Goal: Task Accomplishment & Management: Use online tool/utility

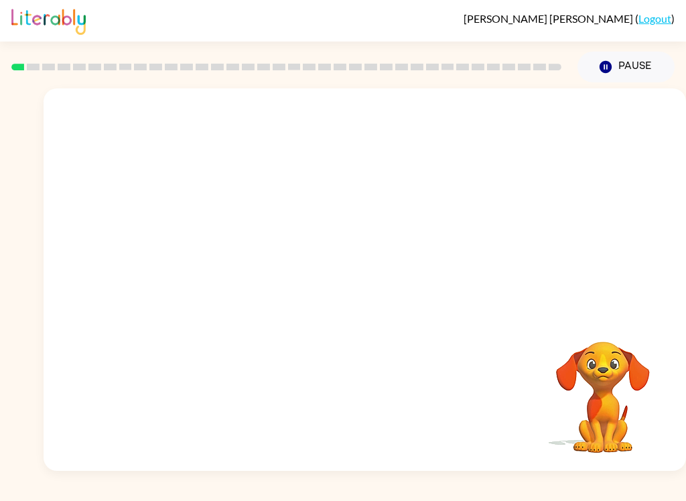
click at [614, 66] on button "Pause Pause" at bounding box center [625, 67] width 97 height 31
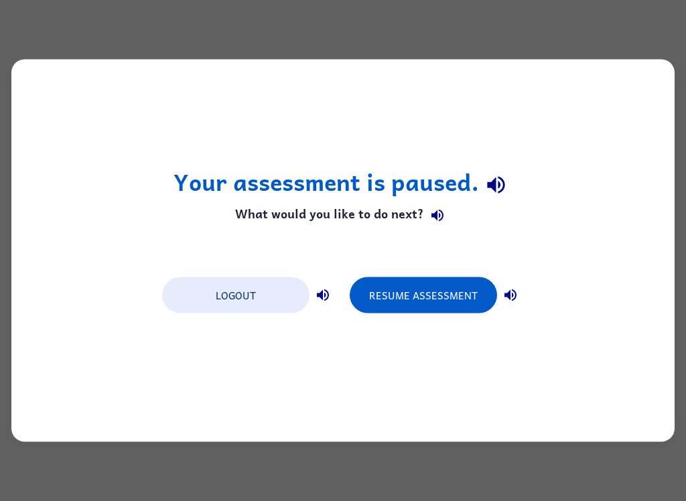
click at [439, 295] on button "Resume Assessment" at bounding box center [423, 295] width 147 height 36
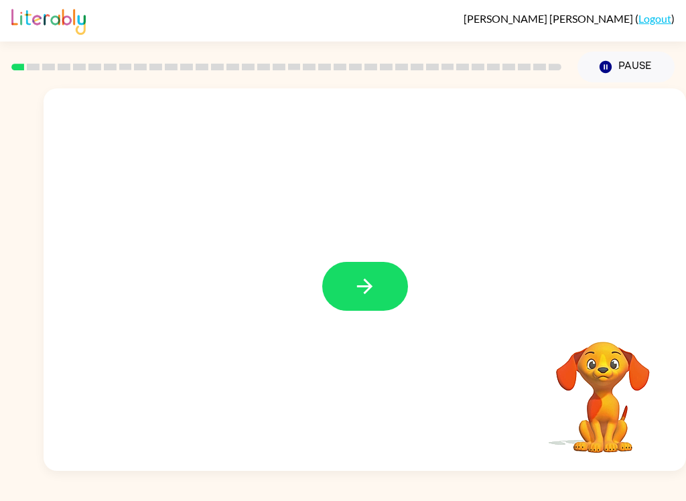
click at [356, 301] on button "button" at bounding box center [365, 286] width 86 height 49
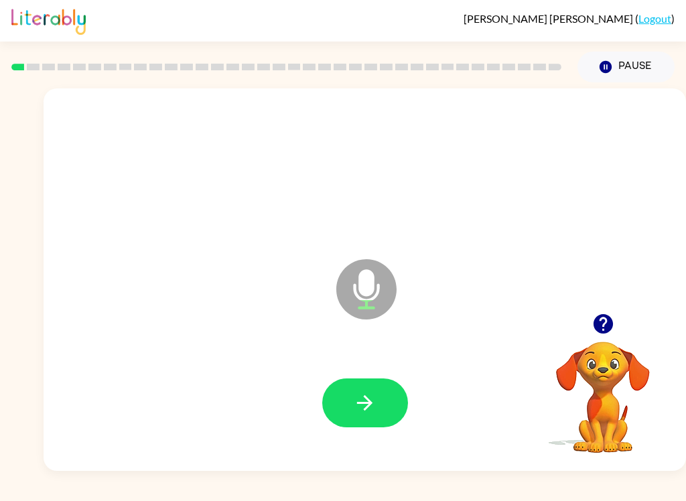
click at [362, 401] on icon "button" at bounding box center [364, 402] width 23 height 23
click at [377, 409] on button "button" at bounding box center [365, 402] width 86 height 49
click at [377, 418] on button "button" at bounding box center [365, 402] width 86 height 49
click at [364, 404] on icon "button" at bounding box center [364, 402] width 15 height 15
click at [365, 390] on button "button" at bounding box center [365, 402] width 86 height 49
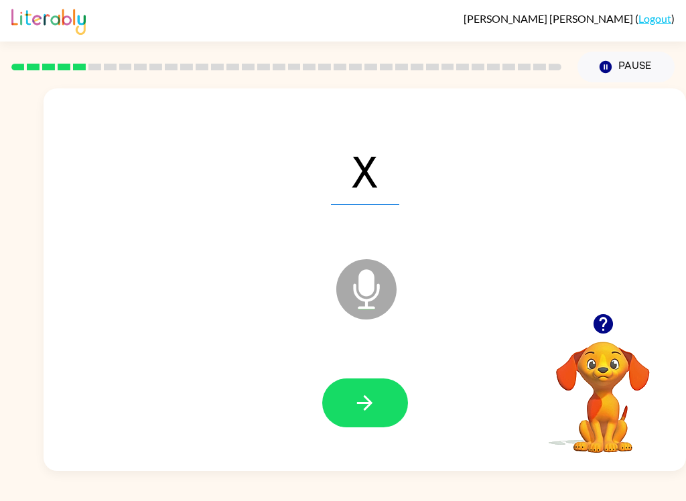
click at [366, 408] on icon "button" at bounding box center [364, 402] width 15 height 15
click at [371, 420] on button "button" at bounding box center [365, 402] width 86 height 49
click at [382, 397] on button "button" at bounding box center [365, 402] width 86 height 49
click at [373, 403] on icon "button" at bounding box center [364, 402] width 23 height 23
click at [373, 415] on icon "button" at bounding box center [364, 402] width 23 height 23
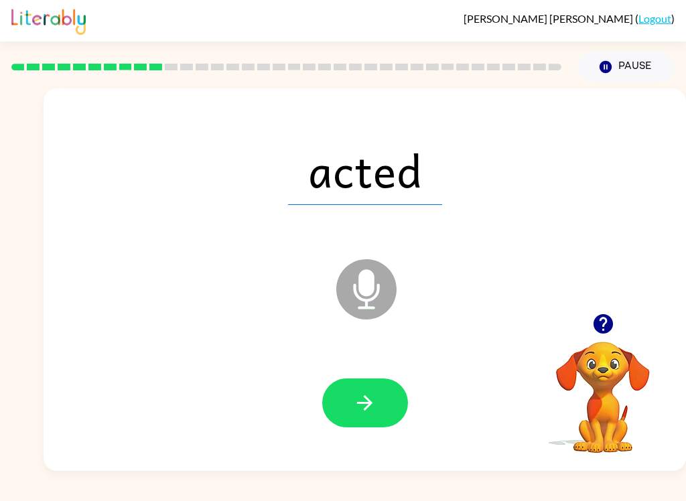
click at [372, 411] on icon "button" at bounding box center [364, 402] width 23 height 23
click at [362, 399] on icon "button" at bounding box center [364, 402] width 23 height 23
click at [378, 401] on button "button" at bounding box center [365, 402] width 86 height 49
click at [366, 415] on icon "button" at bounding box center [364, 402] width 23 height 23
click at [370, 397] on icon "button" at bounding box center [364, 402] width 23 height 23
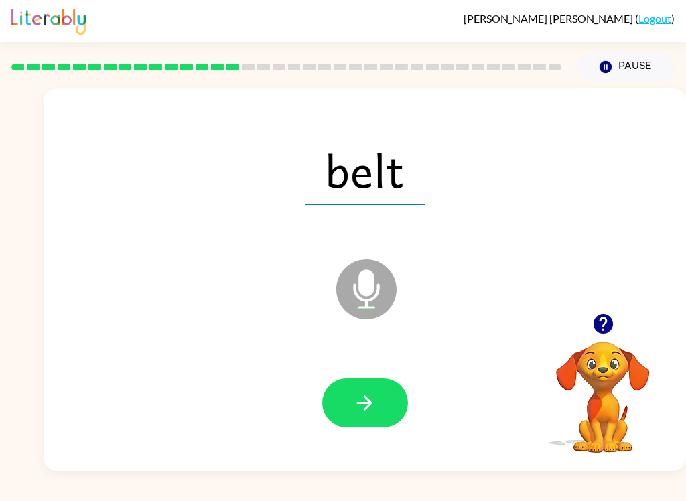
click at [383, 405] on button "button" at bounding box center [365, 402] width 86 height 49
click at [368, 401] on icon "button" at bounding box center [364, 402] width 23 height 23
click at [370, 418] on button "button" at bounding box center [365, 402] width 86 height 49
click at [364, 403] on icon "button" at bounding box center [364, 402] width 15 height 15
click at [383, 413] on button "button" at bounding box center [365, 402] width 86 height 49
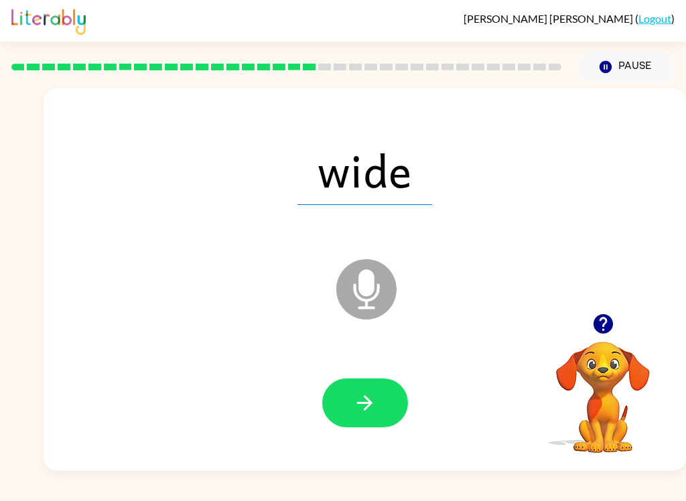
click at [376, 397] on button "button" at bounding box center [365, 402] width 86 height 49
click at [381, 391] on button "button" at bounding box center [365, 402] width 86 height 49
click at [378, 419] on button "button" at bounding box center [365, 402] width 86 height 49
click at [378, 382] on button "button" at bounding box center [365, 402] width 86 height 49
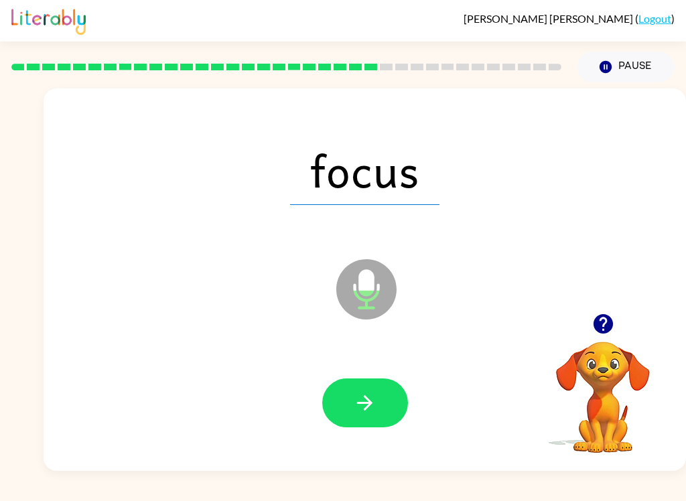
click at [389, 402] on button "button" at bounding box center [365, 402] width 86 height 49
click at [373, 411] on icon "button" at bounding box center [364, 402] width 23 height 23
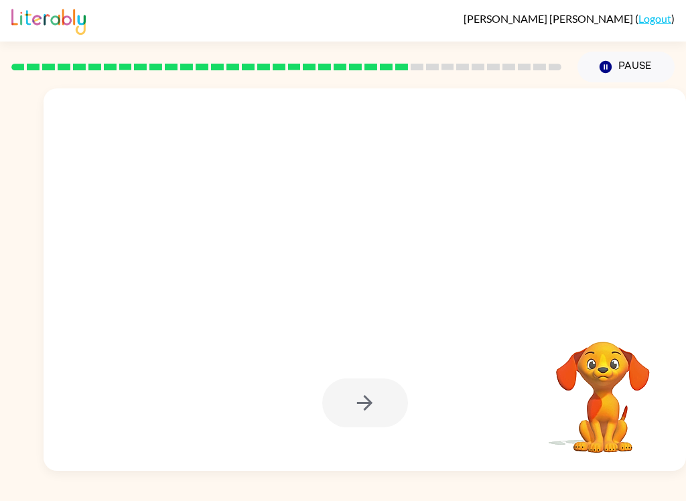
click at [642, 60] on button "Pause Pause" at bounding box center [625, 67] width 97 height 31
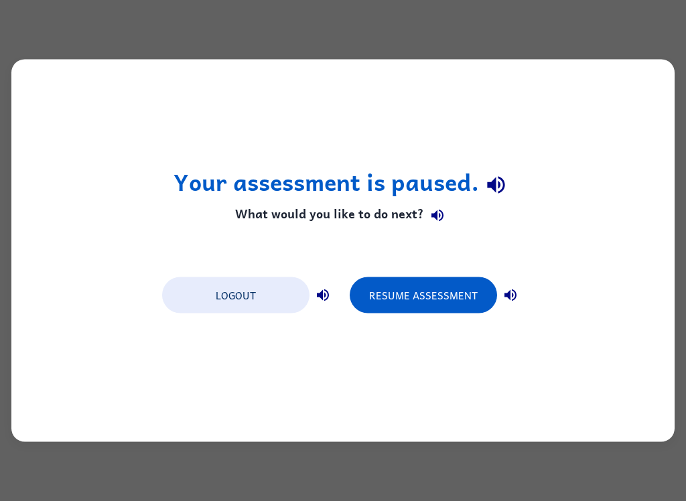
click at [226, 311] on button "Logout" at bounding box center [235, 295] width 147 height 36
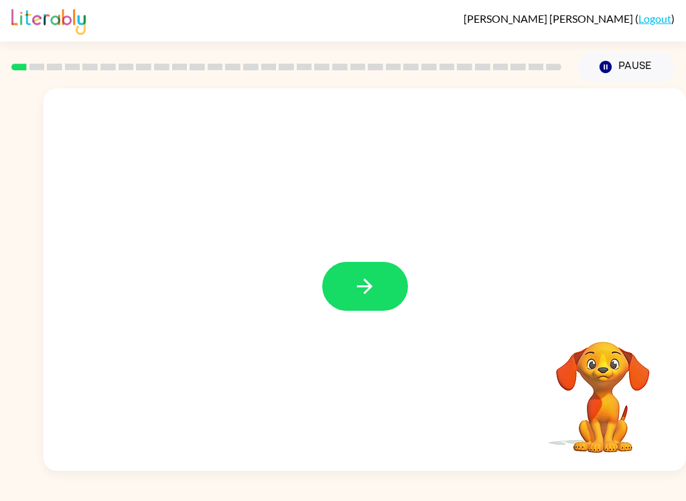
click at [360, 294] on icon "button" at bounding box center [364, 286] width 23 height 23
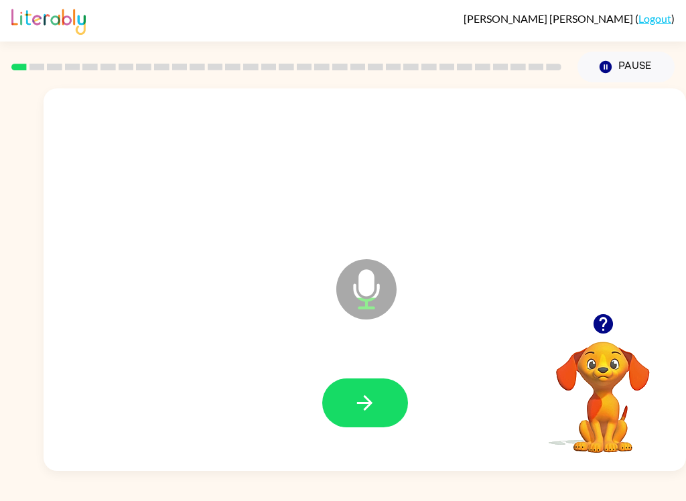
click at [375, 407] on icon "button" at bounding box center [364, 402] width 23 height 23
click at [391, 407] on button "button" at bounding box center [365, 402] width 86 height 49
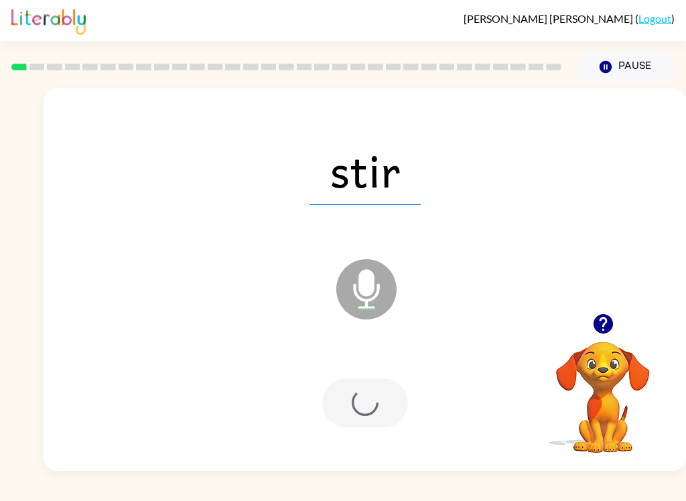
click at [391, 406] on div at bounding box center [365, 402] width 86 height 49
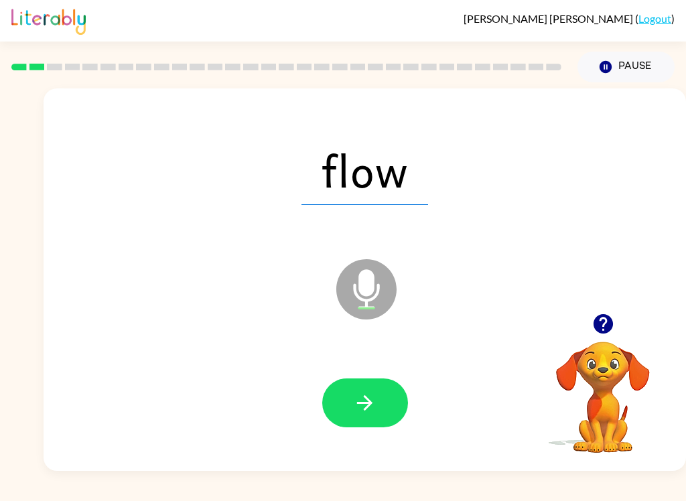
click at [375, 456] on div at bounding box center [365, 403] width 616 height 110
click at [376, 427] on button "button" at bounding box center [365, 402] width 86 height 49
click at [375, 418] on button "button" at bounding box center [365, 402] width 86 height 49
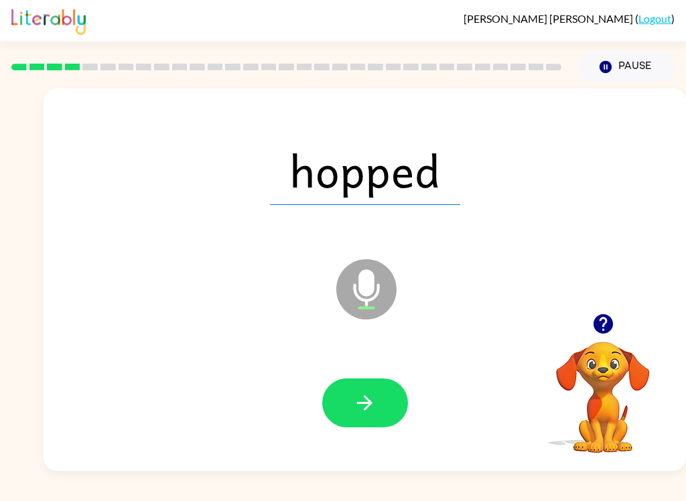
click at [365, 405] on icon "button" at bounding box center [364, 402] width 23 height 23
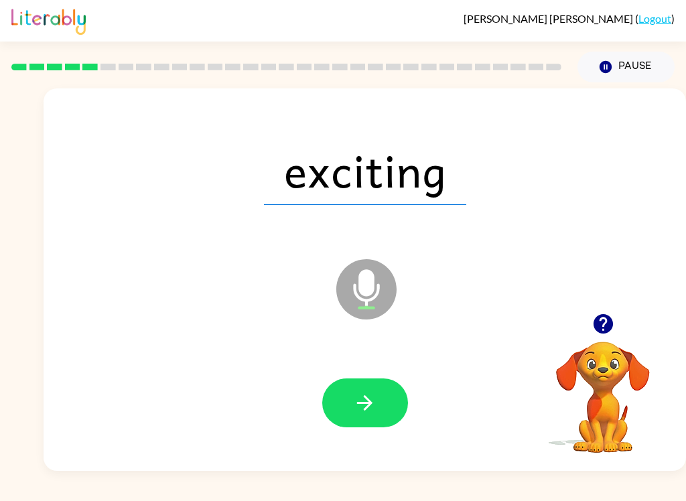
click at [370, 410] on icon "button" at bounding box center [364, 402] width 23 height 23
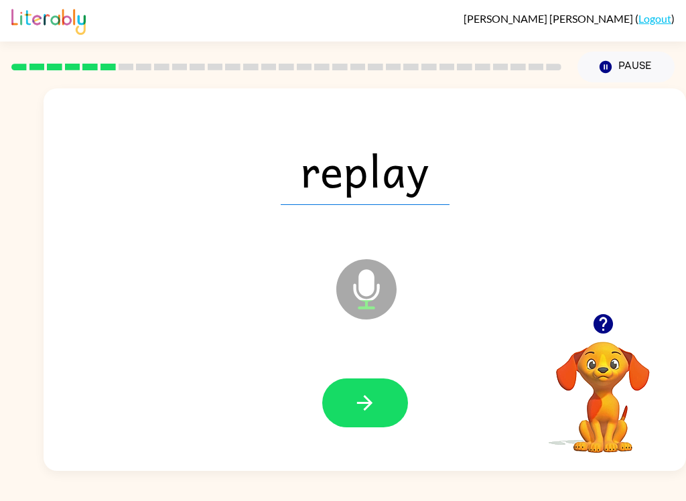
click at [367, 411] on icon "button" at bounding box center [364, 402] width 23 height 23
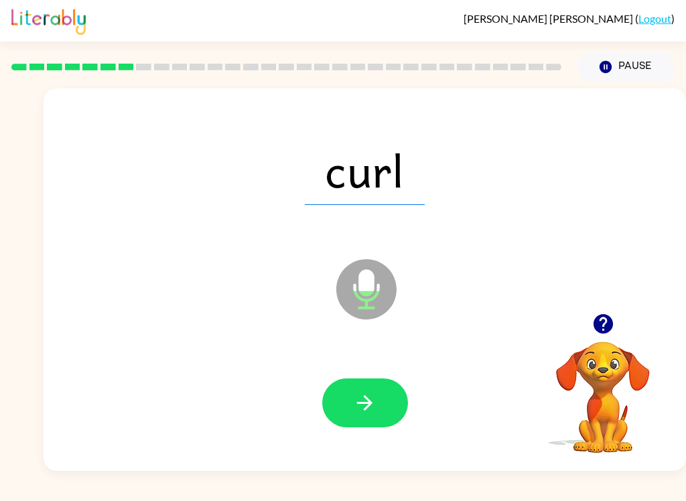
click at [358, 425] on button "button" at bounding box center [365, 402] width 86 height 49
click at [366, 412] on icon "button" at bounding box center [364, 402] width 23 height 23
click at [370, 418] on button "button" at bounding box center [365, 402] width 86 height 49
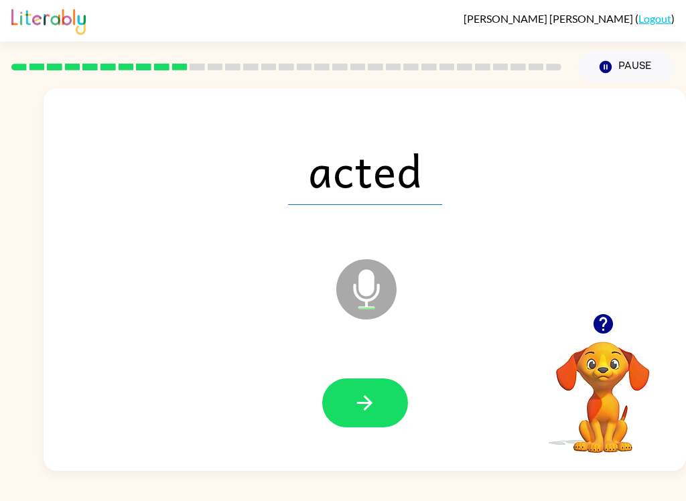
click at [380, 399] on button "button" at bounding box center [365, 402] width 86 height 49
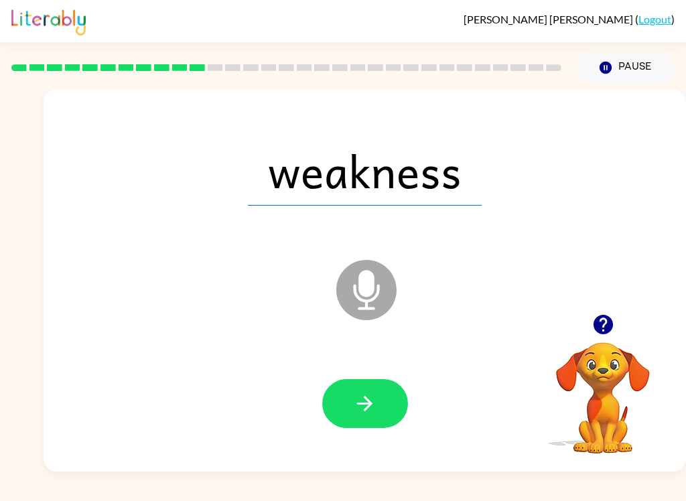
click at [367, 424] on button "button" at bounding box center [365, 402] width 86 height 49
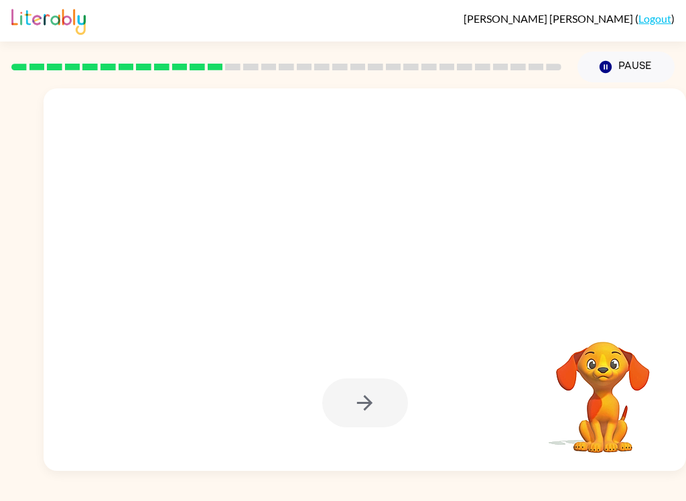
click at [637, 320] on div at bounding box center [365, 279] width 642 height 383
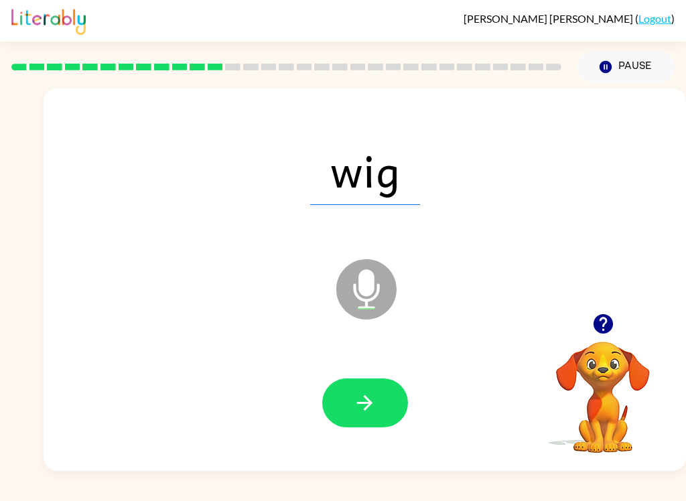
click at [358, 423] on button "button" at bounding box center [365, 402] width 86 height 49
click at [362, 393] on icon "button" at bounding box center [364, 402] width 23 height 23
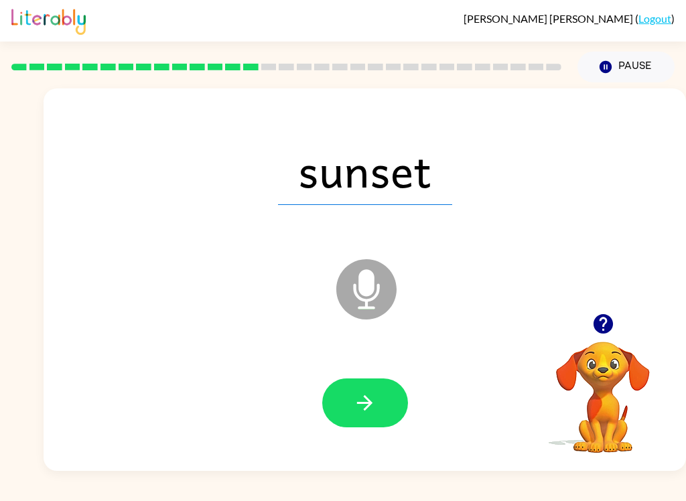
click at [375, 402] on icon "button" at bounding box center [364, 402] width 23 height 23
click at [366, 409] on icon "button" at bounding box center [364, 402] width 15 height 15
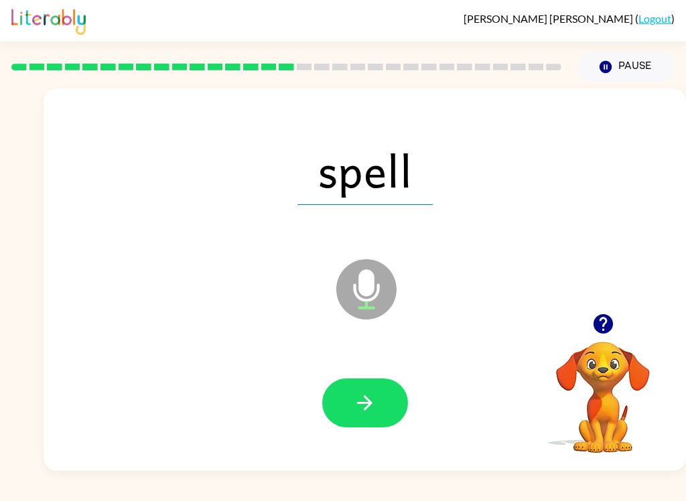
click at [354, 416] on button "button" at bounding box center [365, 402] width 86 height 49
click at [361, 404] on icon "button" at bounding box center [364, 402] width 15 height 15
click at [384, 417] on button "button" at bounding box center [365, 402] width 86 height 49
click at [381, 394] on button "button" at bounding box center [365, 402] width 86 height 49
click at [372, 411] on icon "button" at bounding box center [364, 402] width 23 height 23
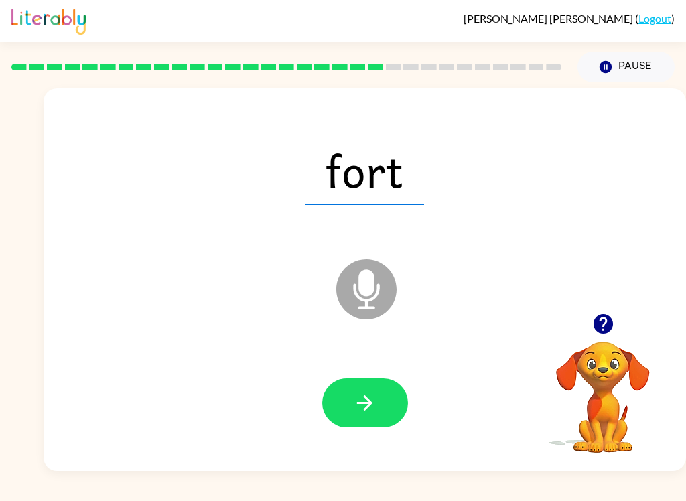
click at [372, 409] on icon "button" at bounding box center [364, 402] width 23 height 23
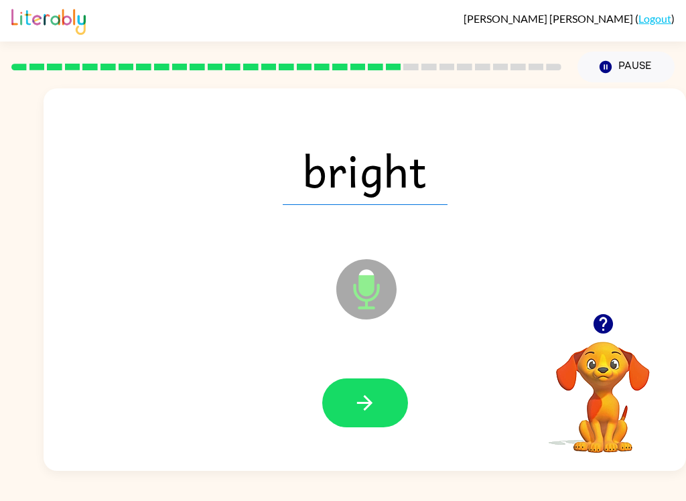
click at [393, 392] on button "button" at bounding box center [365, 402] width 86 height 49
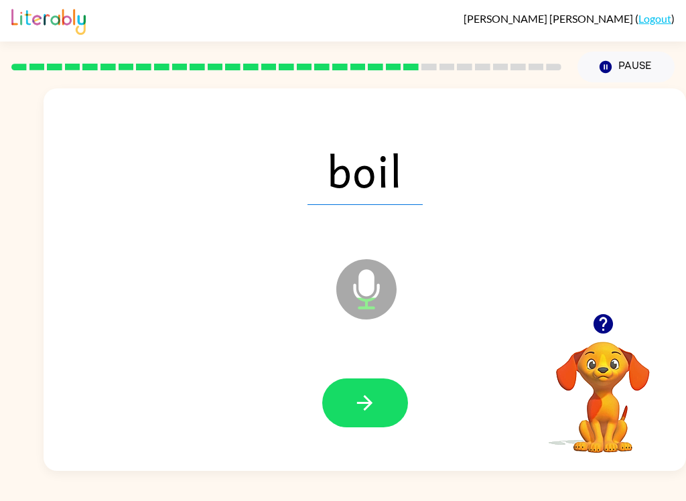
click at [376, 409] on button "button" at bounding box center [365, 402] width 86 height 49
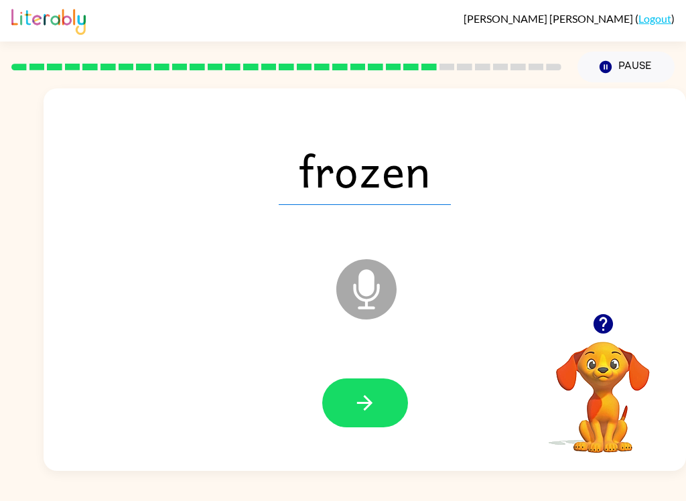
click at [377, 406] on button "button" at bounding box center [365, 402] width 86 height 49
click at [380, 414] on button "button" at bounding box center [365, 402] width 86 height 49
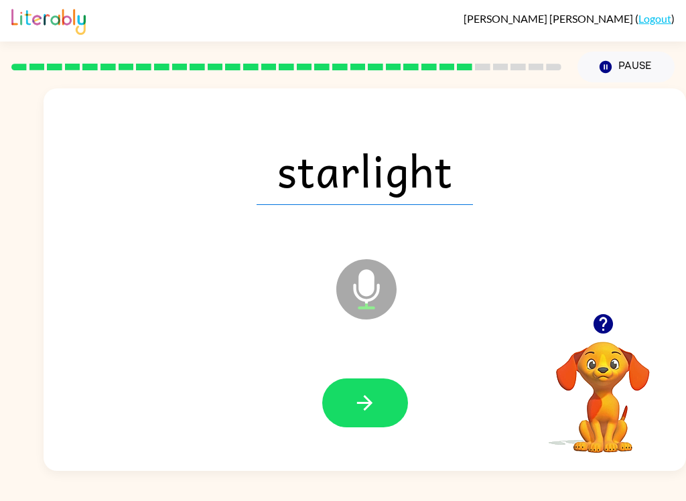
click at [371, 425] on button "button" at bounding box center [365, 402] width 86 height 49
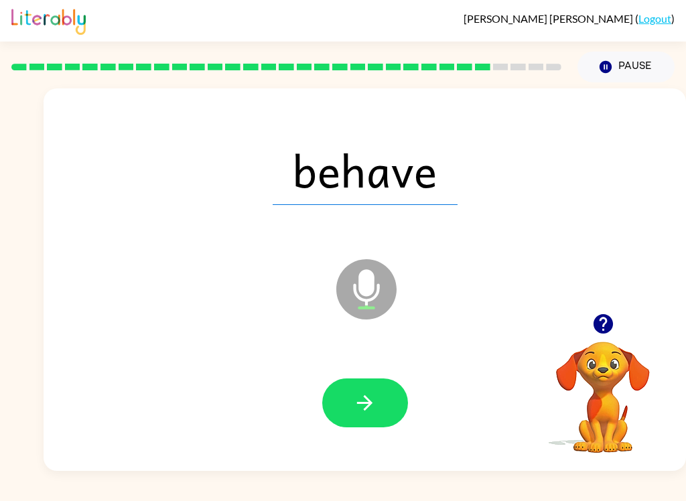
click at [361, 416] on button "button" at bounding box center [365, 402] width 86 height 49
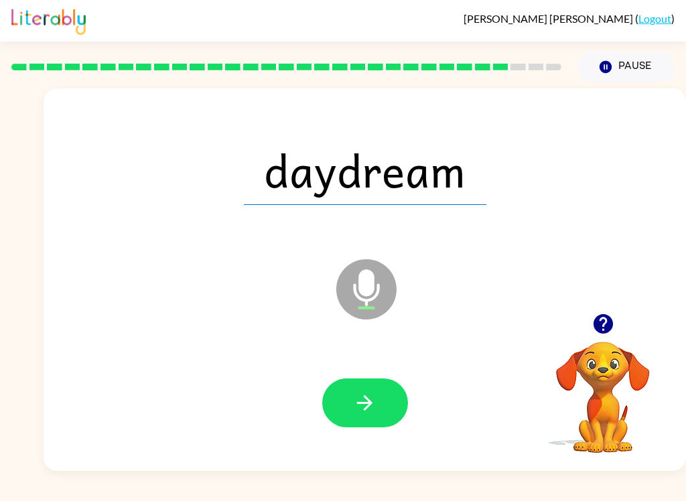
click at [355, 405] on icon "button" at bounding box center [364, 402] width 23 height 23
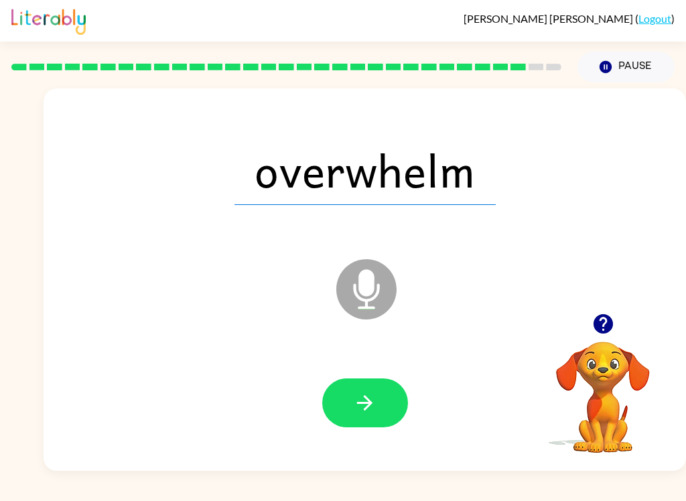
click at [376, 411] on button "button" at bounding box center [365, 402] width 86 height 49
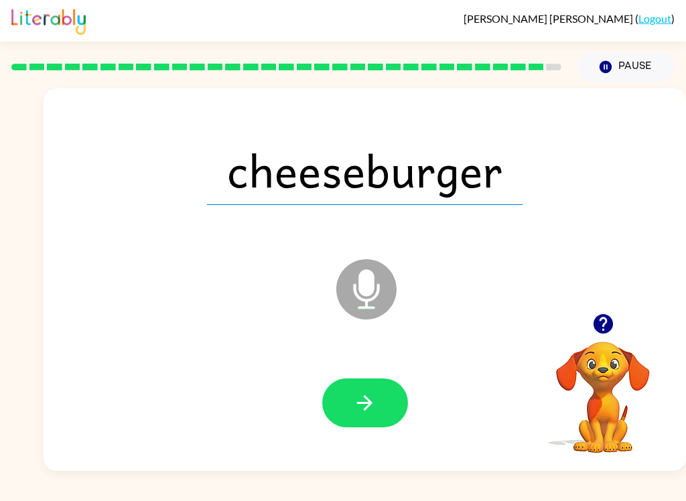
click at [373, 409] on icon "button" at bounding box center [364, 402] width 23 height 23
